Goal: Task Accomplishment & Management: Complete application form

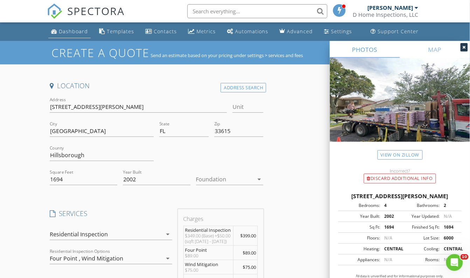
click at [69, 30] on div "Dashboard" at bounding box center [73, 31] width 29 height 7
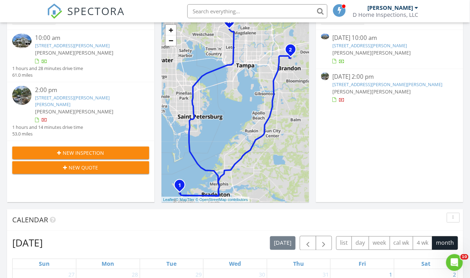
scroll to position [95, 0]
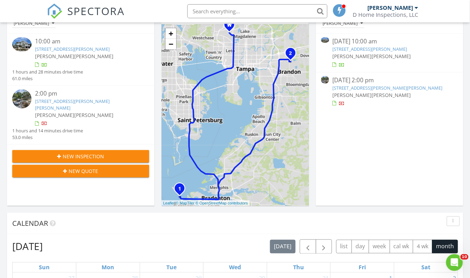
click at [62, 153] on div "New Inspection" at bounding box center [81, 156] width 126 height 7
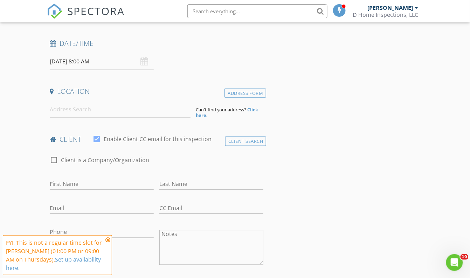
scroll to position [127, 0]
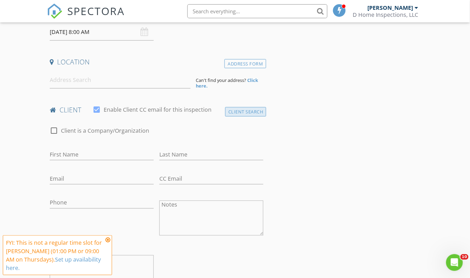
click at [238, 112] on div "Client Search" at bounding box center [245, 111] width 41 height 9
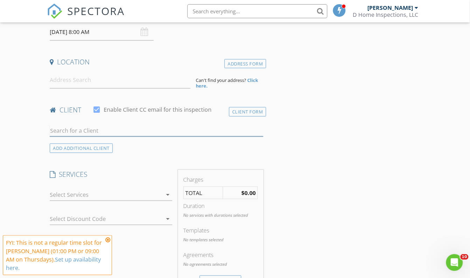
click at [116, 129] on input "text" at bounding box center [157, 131] width 214 height 12
type input "m"
click at [229, 8] on input "text" at bounding box center [257, 11] width 140 height 14
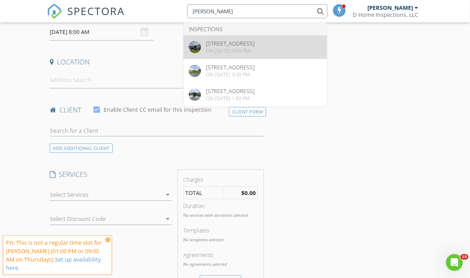
type input "ospina"
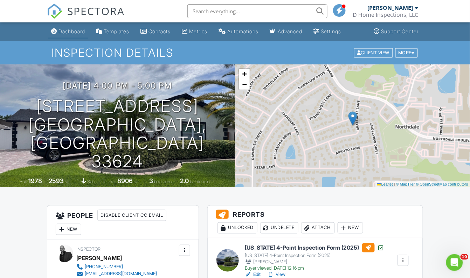
click at [80, 33] on div "Dashboard" at bounding box center [71, 31] width 27 height 6
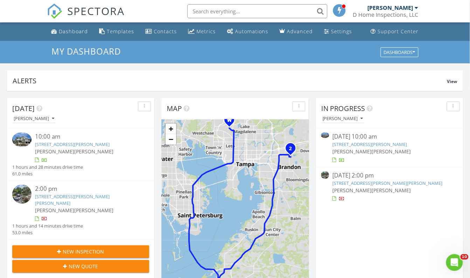
click at [83, 248] on span "New Inspection" at bounding box center [83, 251] width 41 height 7
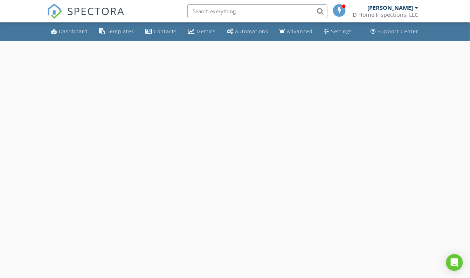
select select "7"
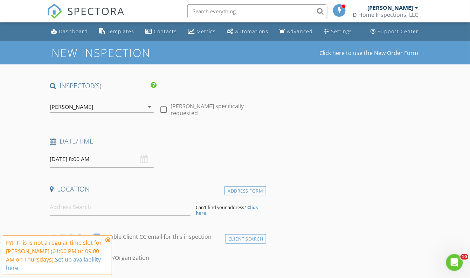
click at [71, 159] on input "[DATE] 8:00 AM" at bounding box center [102, 159] width 104 height 17
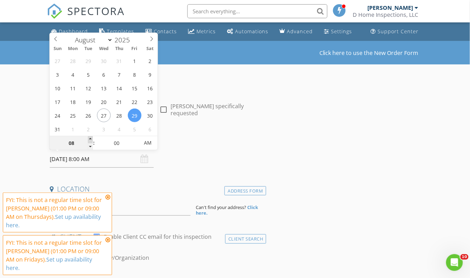
type input "09"
type input "08/29/2025 9:00 AM"
click at [92, 138] on span at bounding box center [90, 139] width 5 height 7
type input "10"
type input "08/29/2025 10:00 AM"
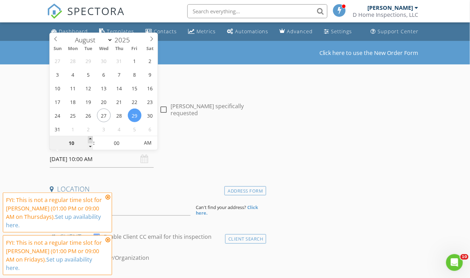
click at [92, 138] on span at bounding box center [90, 139] width 5 height 7
click at [183, 141] on h4 "Date/Time" at bounding box center [157, 141] width 214 height 9
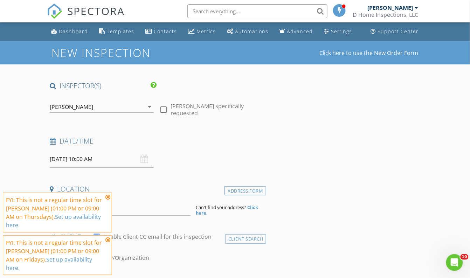
click at [108, 200] on icon at bounding box center [107, 197] width 5 height 6
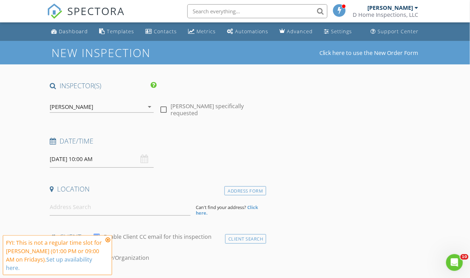
click at [106, 243] on icon at bounding box center [107, 240] width 5 height 6
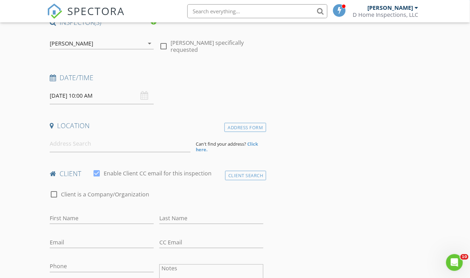
scroll to position [95, 0]
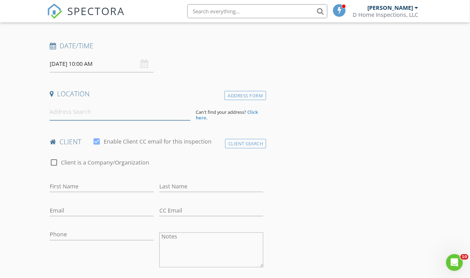
click at [126, 117] on input at bounding box center [120, 111] width 141 height 17
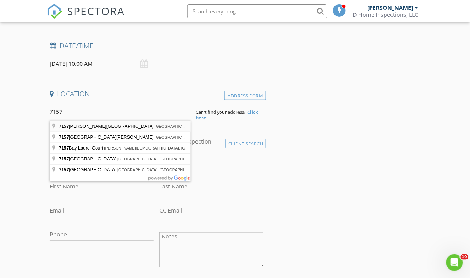
type input "7157 Hamilton Park Boulevard, Tampa, FL, USA"
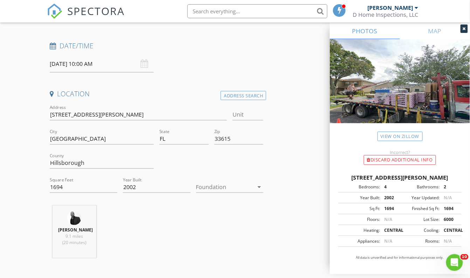
click at [228, 187] on div at bounding box center [225, 186] width 58 height 11
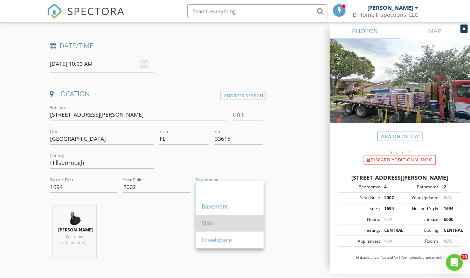
click at [221, 219] on div "Slab" at bounding box center [230, 223] width 56 height 8
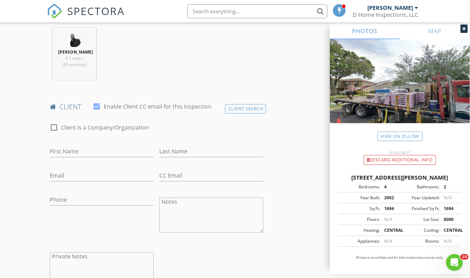
scroll to position [286, 0]
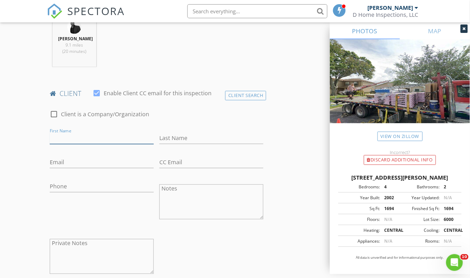
click at [100, 139] on input "First Name" at bounding box center [102, 139] width 104 height 12
type input "Maria"
click at [174, 138] on input "Last Name" at bounding box center [211, 139] width 104 height 12
type input "Ospina"
click at [214, 224] on div "Notes" at bounding box center [211, 205] width 104 height 49
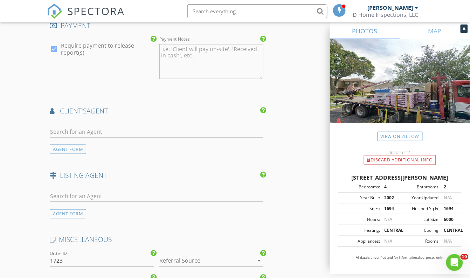
scroll to position [796, 0]
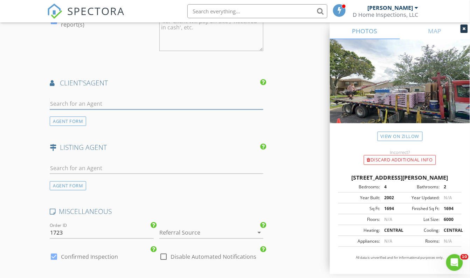
click at [78, 104] on input "text" at bounding box center [157, 104] width 214 height 12
click at [58, 103] on input "luz juvert" at bounding box center [157, 104] width 214 height 12
type input "j"
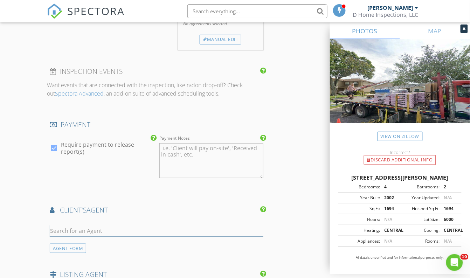
scroll to position [764, 0]
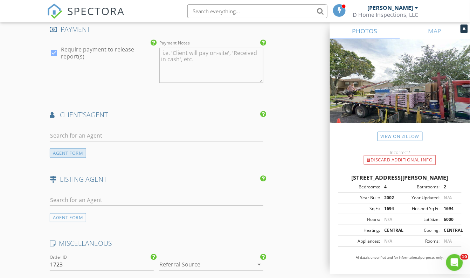
click at [72, 151] on div "AGENT FORM" at bounding box center [68, 152] width 36 height 9
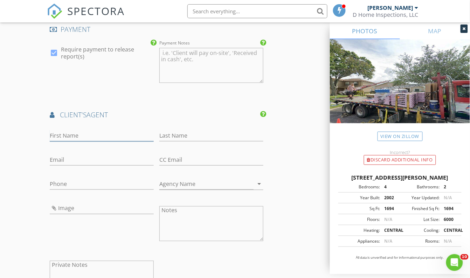
click at [76, 134] on input "First Name" at bounding box center [102, 136] width 104 height 12
type input "Luz"
click at [164, 134] on input "Last Name" at bounding box center [211, 136] width 104 height 12
type input "Juvert"
click at [143, 158] on input "Email" at bounding box center [102, 160] width 104 height 12
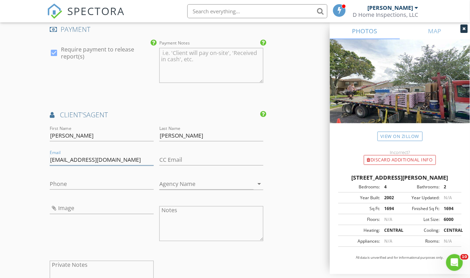
type input "info@teamjuvert.com"
click at [108, 184] on input "Phone" at bounding box center [102, 184] width 104 height 12
click at [176, 183] on input "Agency Name" at bounding box center [206, 184] width 94 height 12
type input "Lombardo Team Realty"
click at [284, 181] on div "INSPECTOR(S) check_box David Vinas PRIMARY check_box_outline_blank Gavin Vinas …" at bounding box center [235, 58] width 376 height 1481
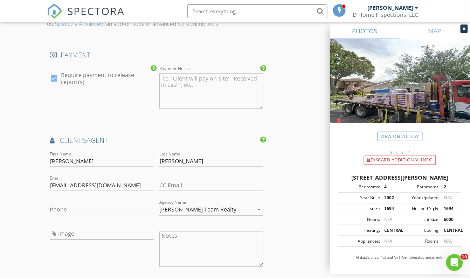
scroll to position [732, 0]
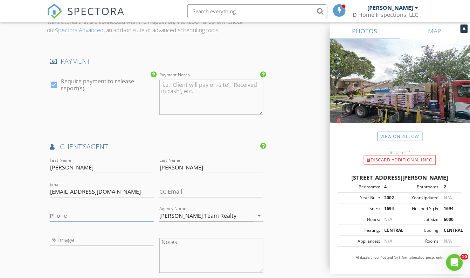
click at [98, 215] on input "Phone" at bounding box center [102, 216] width 104 height 12
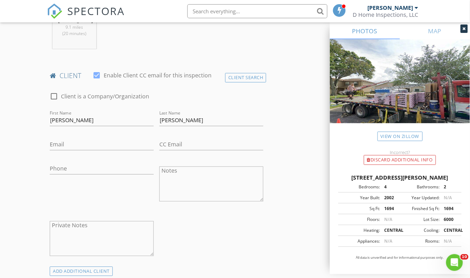
scroll to position [286, 0]
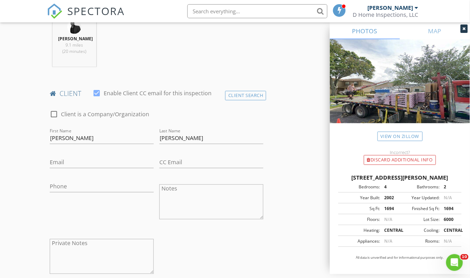
type input "813-482-8187"
click at [105, 162] on input "Email" at bounding box center [102, 163] width 104 height 12
type input "mariaospina13@yahoo.com"
click at [104, 187] on input "Phone" at bounding box center [102, 187] width 104 height 12
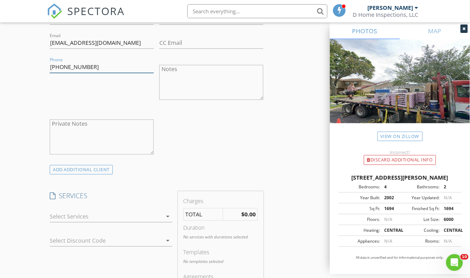
scroll to position [414, 0]
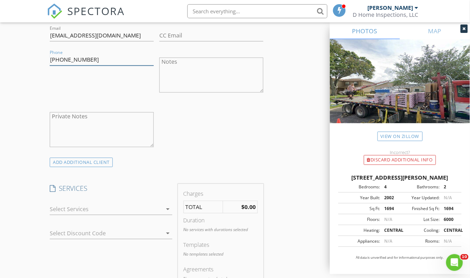
type input "813-270-9432"
click at [130, 203] on div at bounding box center [106, 208] width 112 height 11
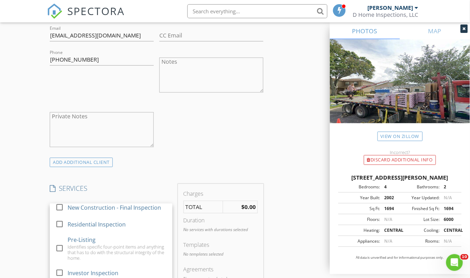
scroll to position [95, 0]
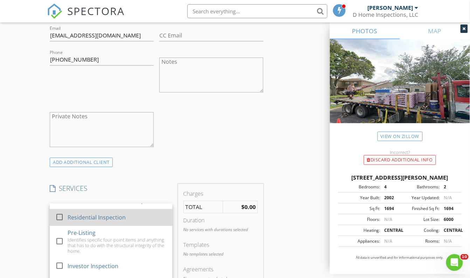
click at [119, 217] on div "Residential Inspection" at bounding box center [97, 217] width 58 height 8
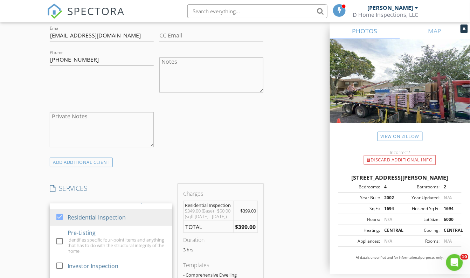
click at [230, 147] on div "check_box_outline_blank Client is a Company/Organization First Name Maria Last …" at bounding box center [156, 66] width 219 height 181
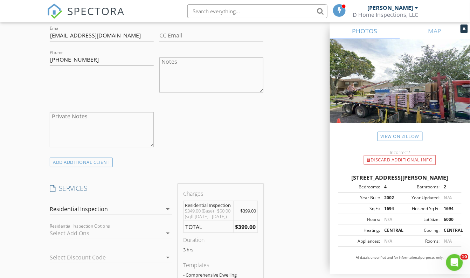
scroll to position [509, 0]
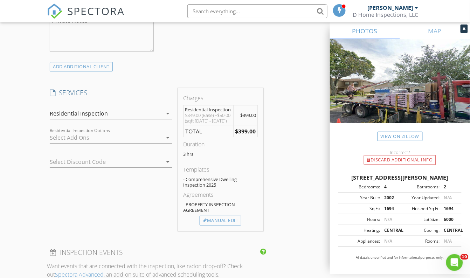
click at [159, 136] on div at bounding box center [106, 137] width 112 height 11
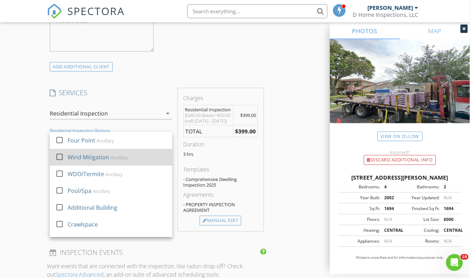
click at [137, 155] on div "Wind Mitigation Ancillary" at bounding box center [117, 157] width 99 height 14
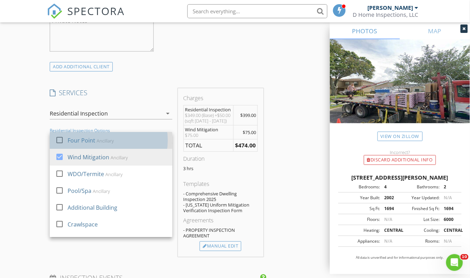
click at [136, 143] on div "Four Point Ancillary" at bounding box center [117, 140] width 99 height 14
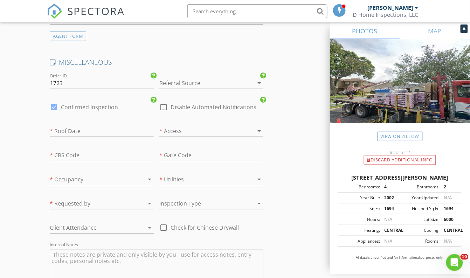
scroll to position [1178, 0]
click at [392, 137] on link "View on Zillow" at bounding box center [399, 136] width 45 height 9
click at [135, 182] on div at bounding box center [139, 178] width 10 height 8
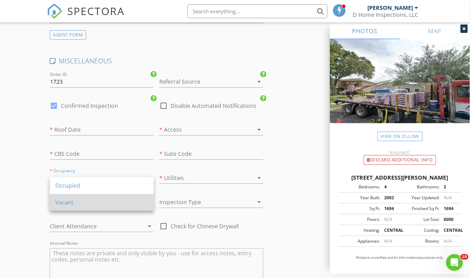
click at [127, 202] on div "Vacant" at bounding box center [101, 202] width 93 height 8
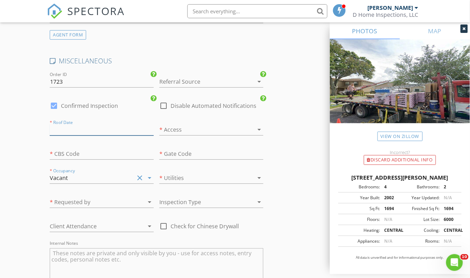
click at [116, 136] on input "text" at bounding box center [102, 130] width 104 height 12
click at [191, 135] on div at bounding box center [201, 129] width 84 height 11
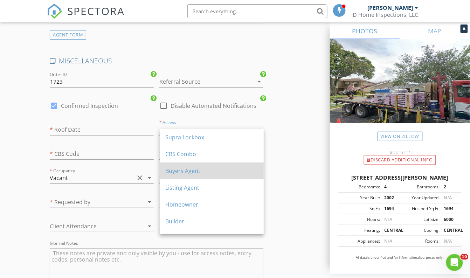
click at [194, 172] on div "Buyers Agent" at bounding box center [211, 171] width 93 height 8
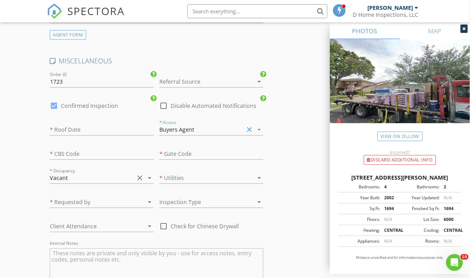
click at [197, 181] on div at bounding box center [201, 177] width 84 height 11
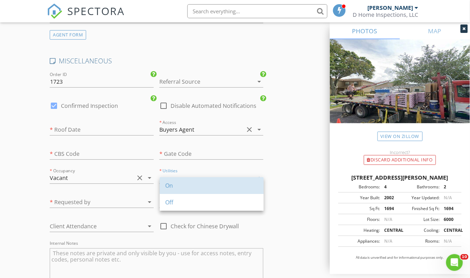
click at [197, 181] on div "On" at bounding box center [211, 185] width 93 height 8
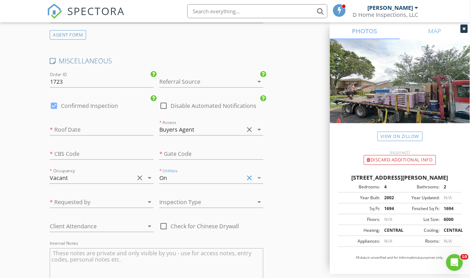
click at [192, 207] on div at bounding box center [201, 201] width 84 height 11
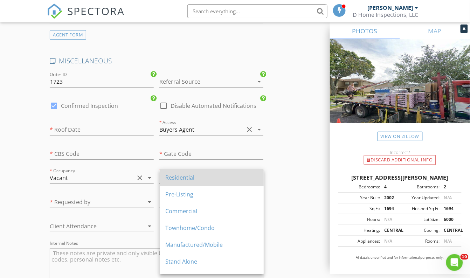
click at [192, 173] on div "Residential" at bounding box center [211, 177] width 93 height 8
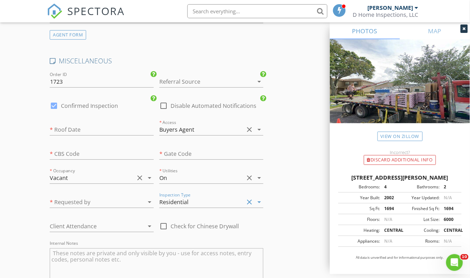
click at [134, 203] on div at bounding box center [139, 202] width 10 height 8
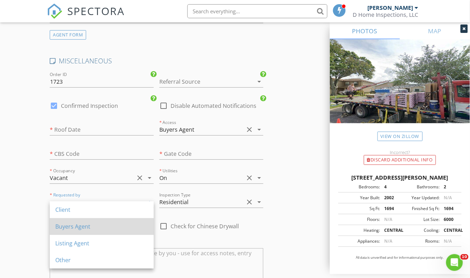
click at [130, 222] on div "Buyers Agent" at bounding box center [101, 226] width 93 height 17
click at [130, 222] on div "Client Attendance arrow_drop_down" at bounding box center [102, 227] width 104 height 23
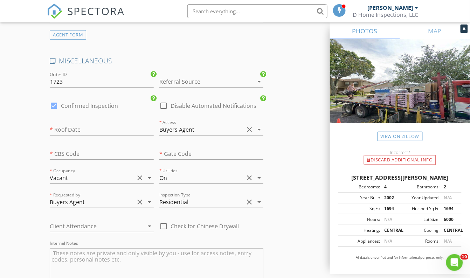
click at [127, 230] on div at bounding box center [92, 226] width 84 height 11
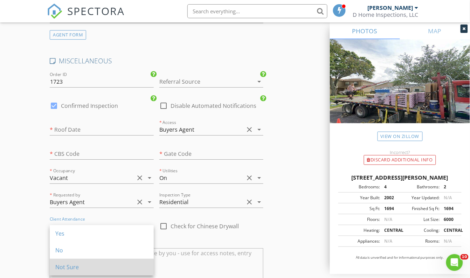
click at [126, 266] on div "Not Sure" at bounding box center [101, 267] width 93 height 8
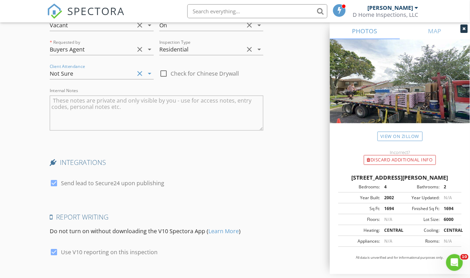
scroll to position [1337, 0]
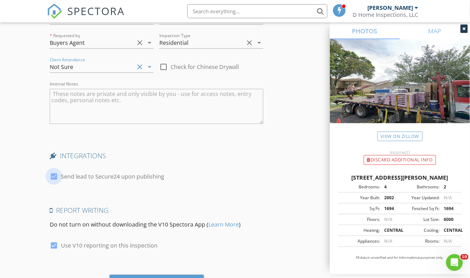
click at [51, 180] on div at bounding box center [54, 177] width 12 height 12
checkbox input "false"
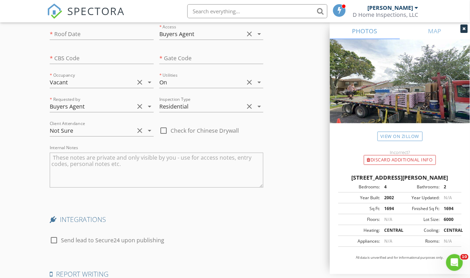
scroll to position [1379, 0]
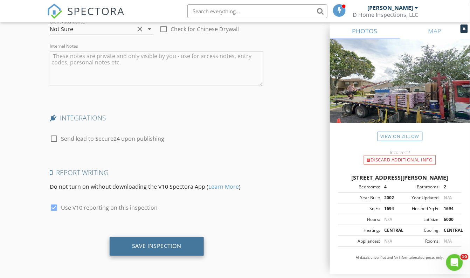
click at [151, 245] on div "Save Inspection" at bounding box center [156, 246] width 49 height 7
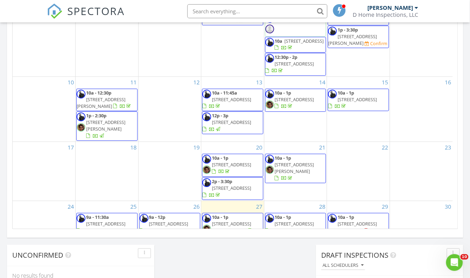
scroll to position [76, 0]
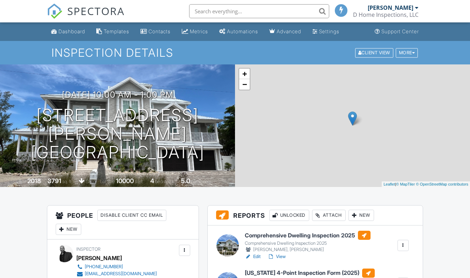
scroll to position [95, 0]
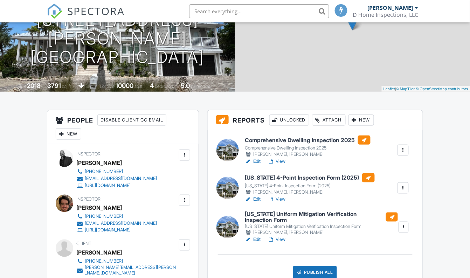
click at [280, 160] on link "View" at bounding box center [277, 161] width 18 height 7
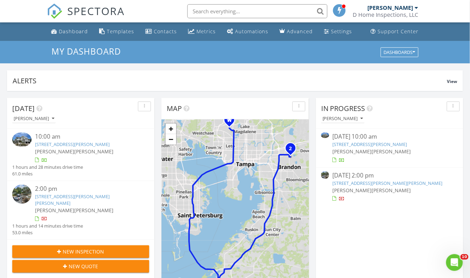
click at [63, 144] on link "112 50th St, Holmes Beach, FL 34217" at bounding box center [72, 144] width 75 height 6
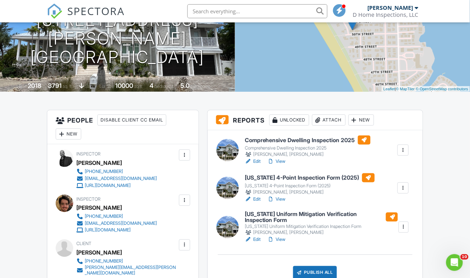
click at [285, 239] on link "View" at bounding box center [277, 239] width 18 height 7
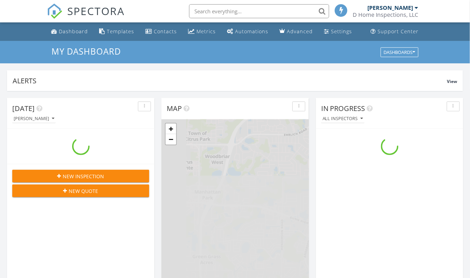
scroll to position [647, 480]
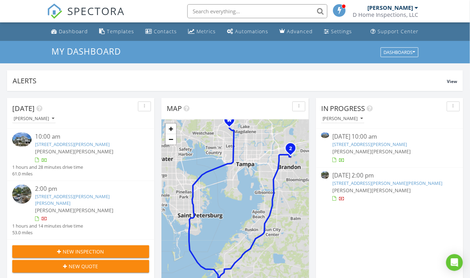
click at [81, 194] on link "205 W Wheeler Rd, Seffner, FL 33584" at bounding box center [72, 199] width 75 height 13
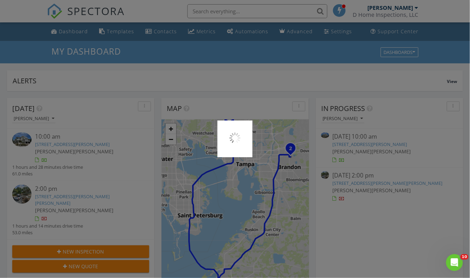
scroll to position [0, 0]
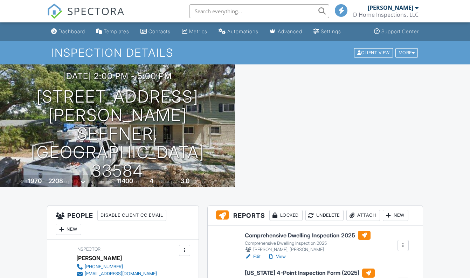
click at [283, 253] on link "View" at bounding box center [277, 256] width 18 height 7
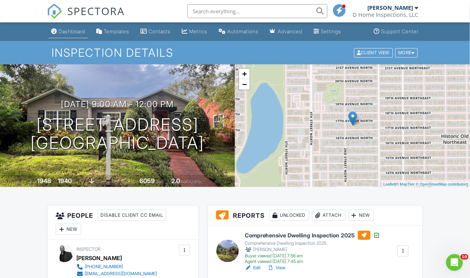
click at [69, 33] on div "Dashboard" at bounding box center [71, 31] width 27 height 6
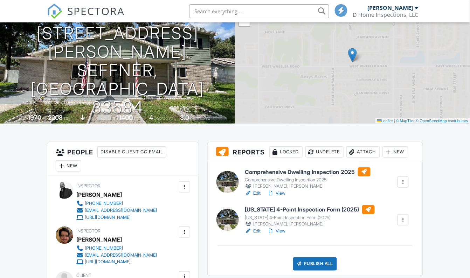
scroll to position [63, 0]
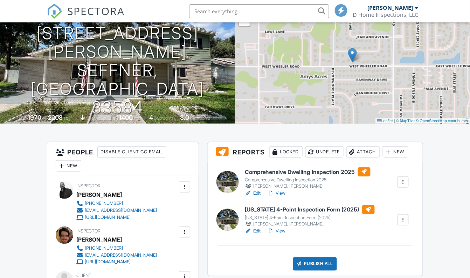
click at [282, 192] on link "View" at bounding box center [277, 193] width 18 height 7
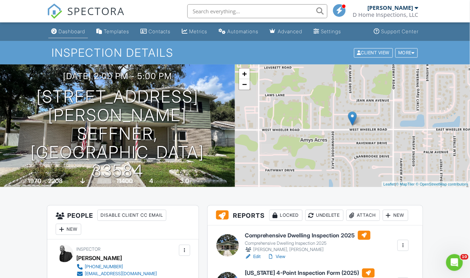
click at [65, 32] on div "Dashboard" at bounding box center [71, 31] width 27 height 6
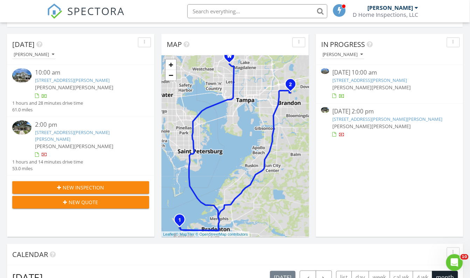
scroll to position [63, 0]
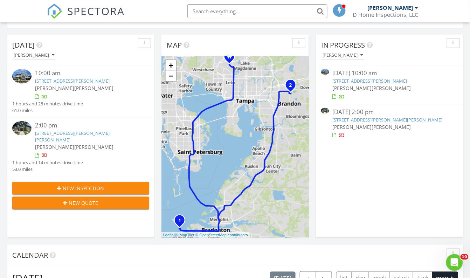
click at [59, 82] on link "[STREET_ADDRESS][PERSON_NAME]" at bounding box center [72, 81] width 75 height 6
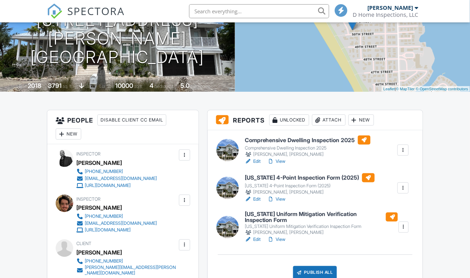
click at [283, 239] on link "View" at bounding box center [277, 239] width 18 height 7
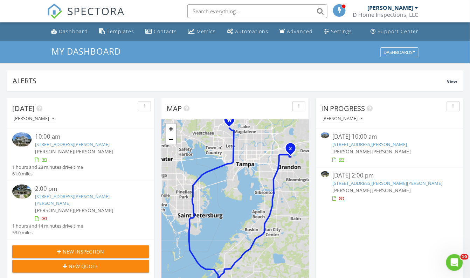
click at [69, 143] on link "[STREET_ADDRESS][PERSON_NAME]" at bounding box center [72, 144] width 75 height 6
click at [72, 143] on link "112 50th St, Holmes Beach, FL 34217" at bounding box center [72, 144] width 75 height 6
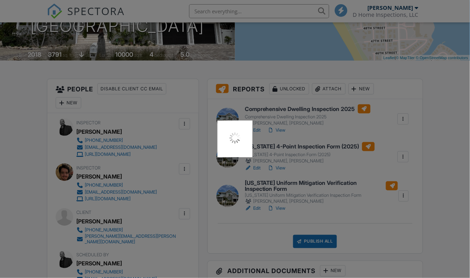
scroll to position [127, 0]
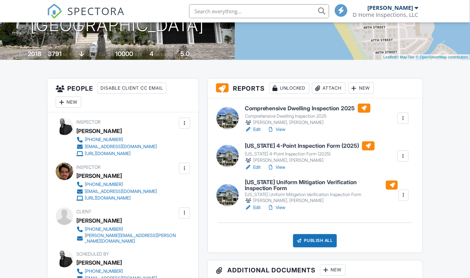
click at [282, 127] on link "View" at bounding box center [277, 129] width 18 height 7
